Goal: Information Seeking & Learning: Learn about a topic

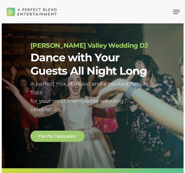
scroll to position [6, 37]
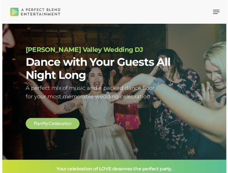
scroll to position [6, 16]
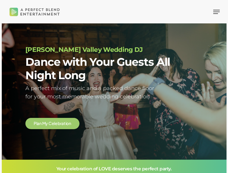
click at [185, 9] on span "Navigation Menu" at bounding box center [216, 12] width 7 height 6
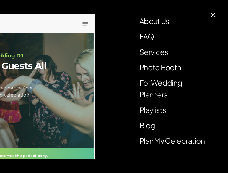
click at [148, 36] on link "FAQ" at bounding box center [147, 36] width 14 height 12
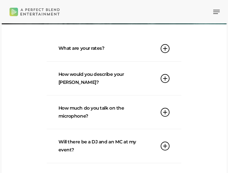
scroll to position [64, 0]
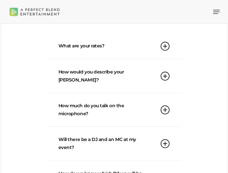
click at [131, 72] on link "How would you describe your DJ style?" at bounding box center [114, 75] width 111 height 33
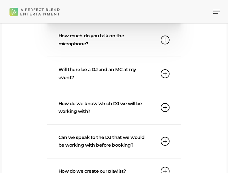
scroll to position [182, 0]
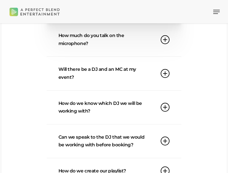
click at [128, 102] on link "How do we know which DJ we will be working with?" at bounding box center [114, 106] width 111 height 33
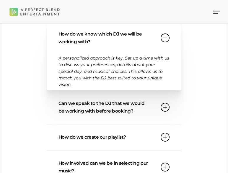
scroll to position [209, 0]
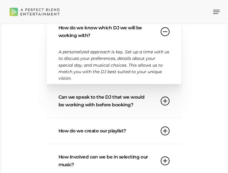
click at [132, 91] on link "Can we speak to the DJ that we would be working with before booking?" at bounding box center [114, 100] width 111 height 33
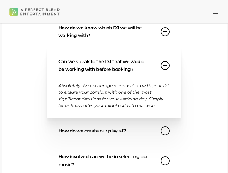
scroll to position [227, 0]
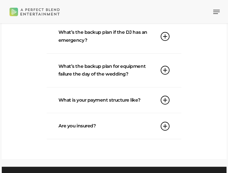
click at [132, 113] on link "Are you insured?" at bounding box center [114, 126] width 111 height 26
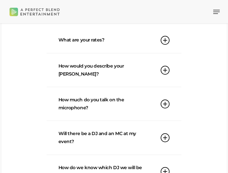
scroll to position [0, 0]
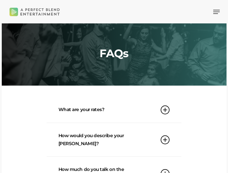
click at [214, 12] on icon "Navigation Menu" at bounding box center [216, 12] width 7 height 1
